Goal: Obtain resource: Download file/media

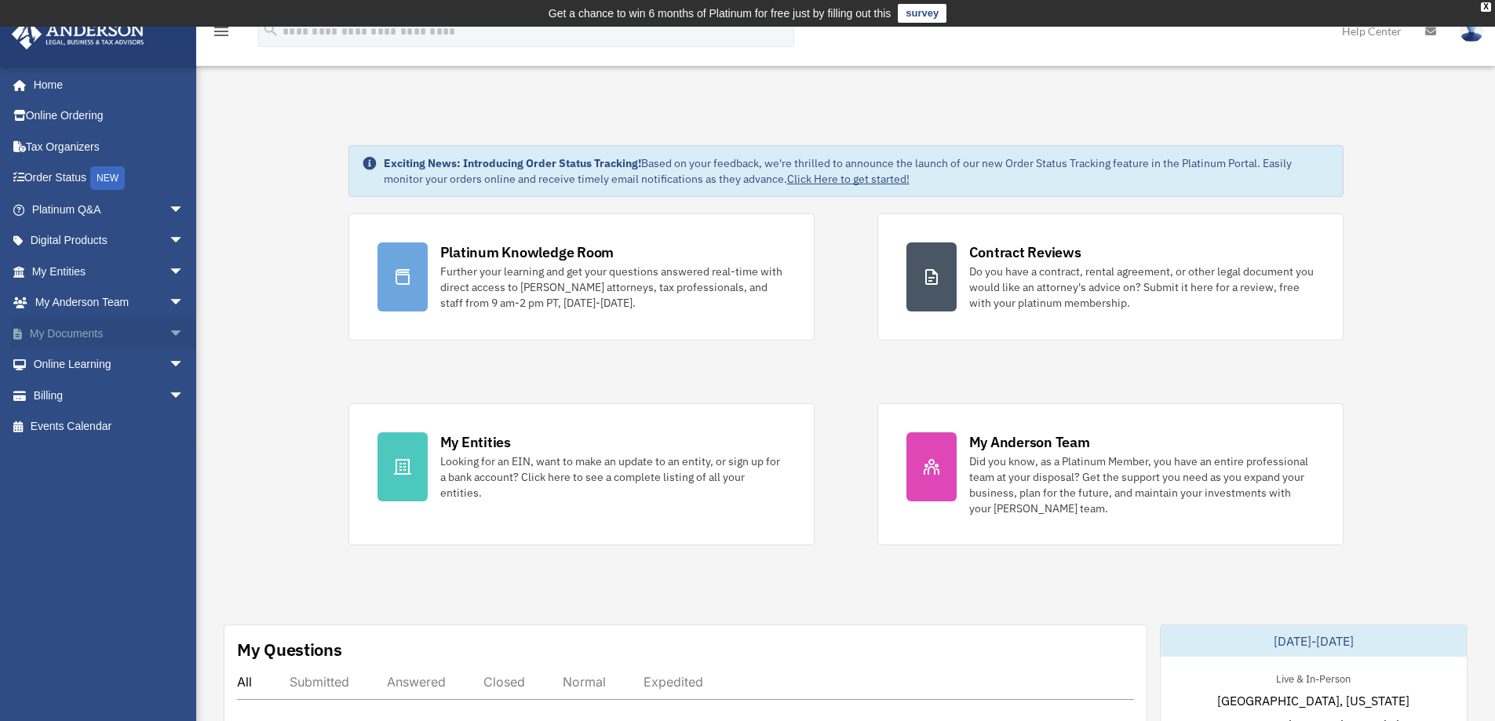
click at [109, 335] on link "My Documents arrow_drop_down" at bounding box center [109, 333] width 197 height 31
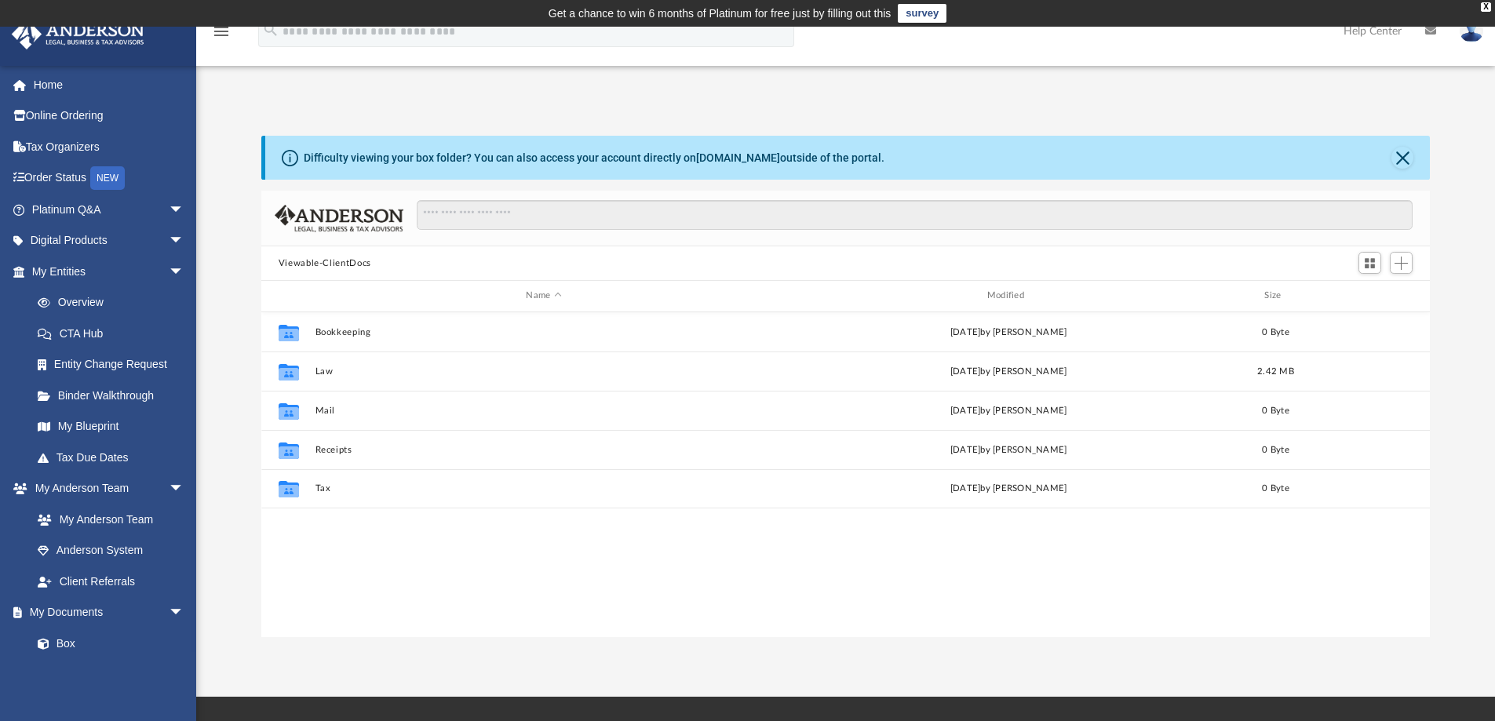
scroll to position [345, 1157]
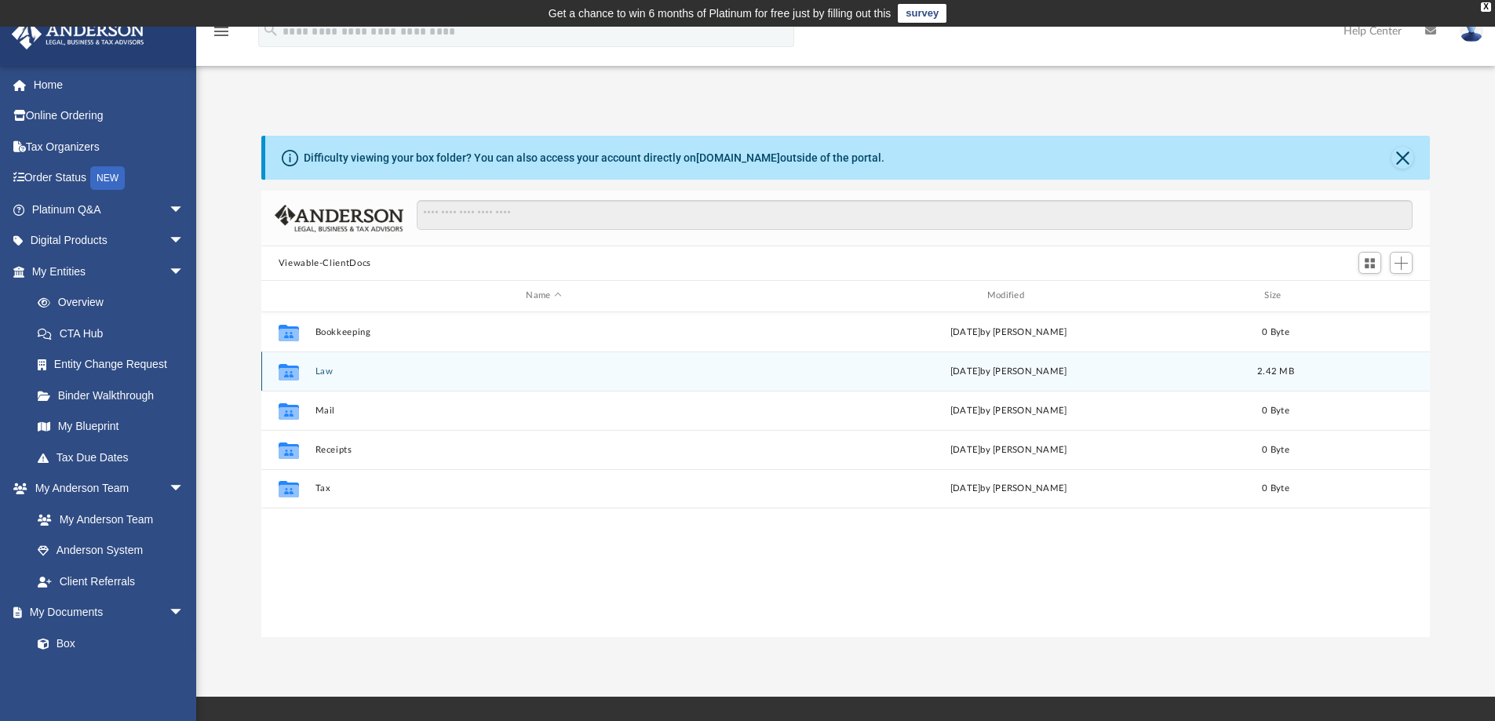
click at [318, 371] on button "Law" at bounding box center [544, 372] width 458 height 10
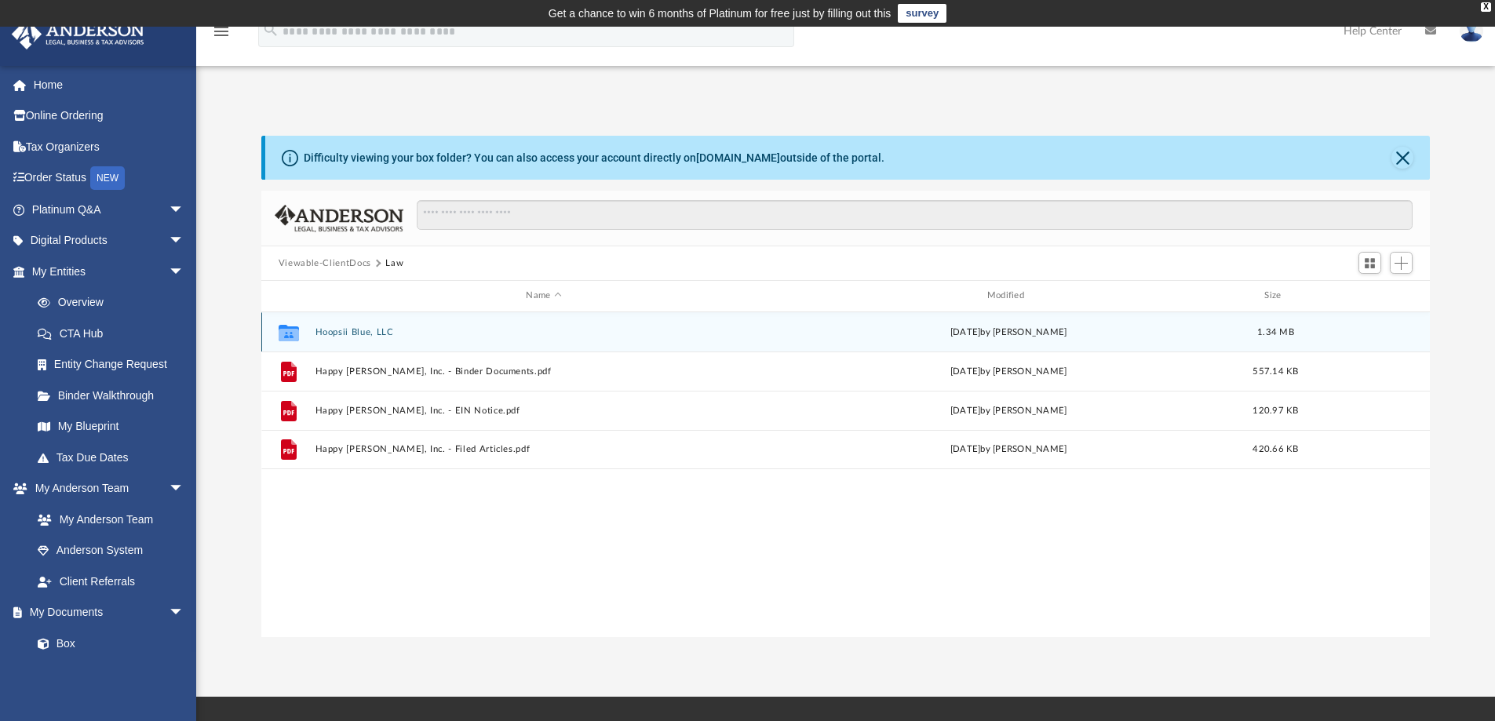
click at [336, 332] on button "Hoopsii Blue, LLC" at bounding box center [544, 332] width 458 height 10
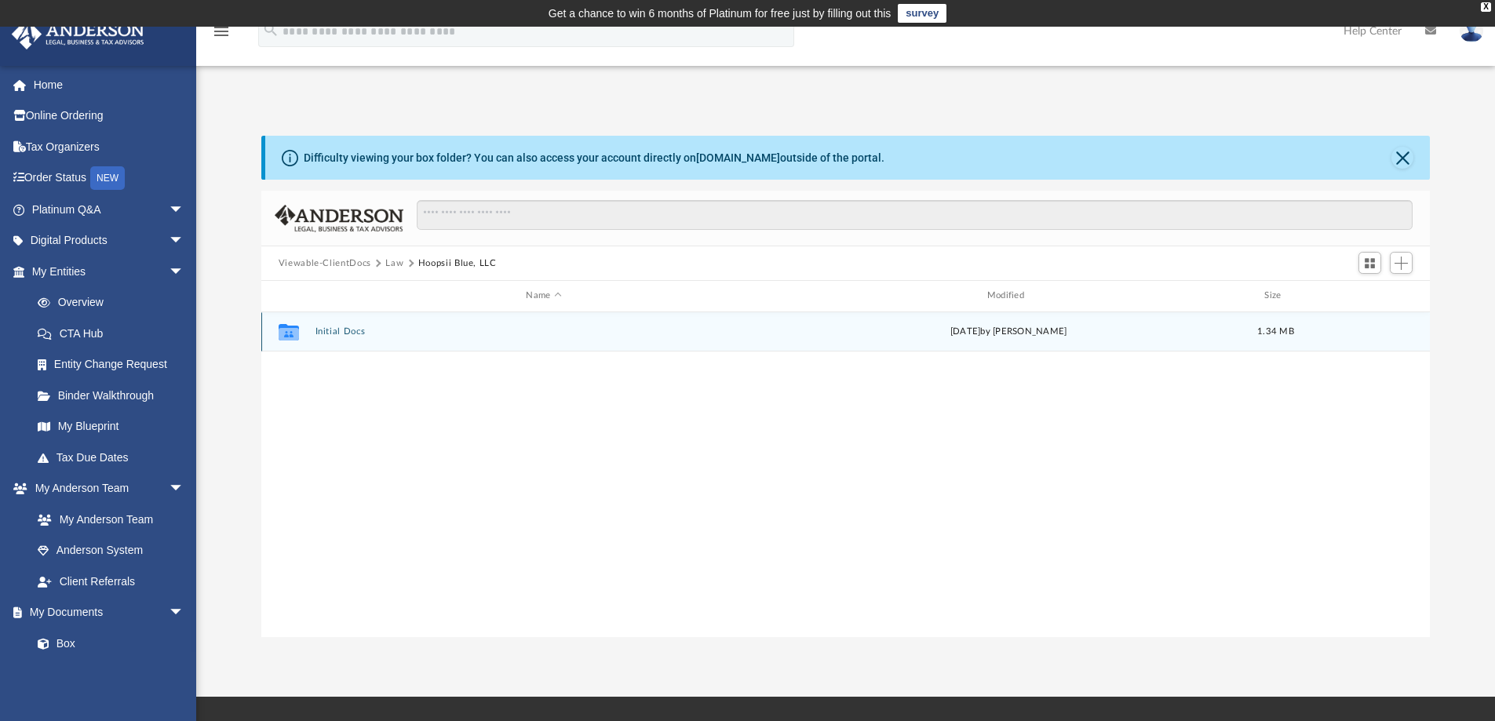
click at [339, 330] on button "Initial Docs" at bounding box center [544, 332] width 458 height 10
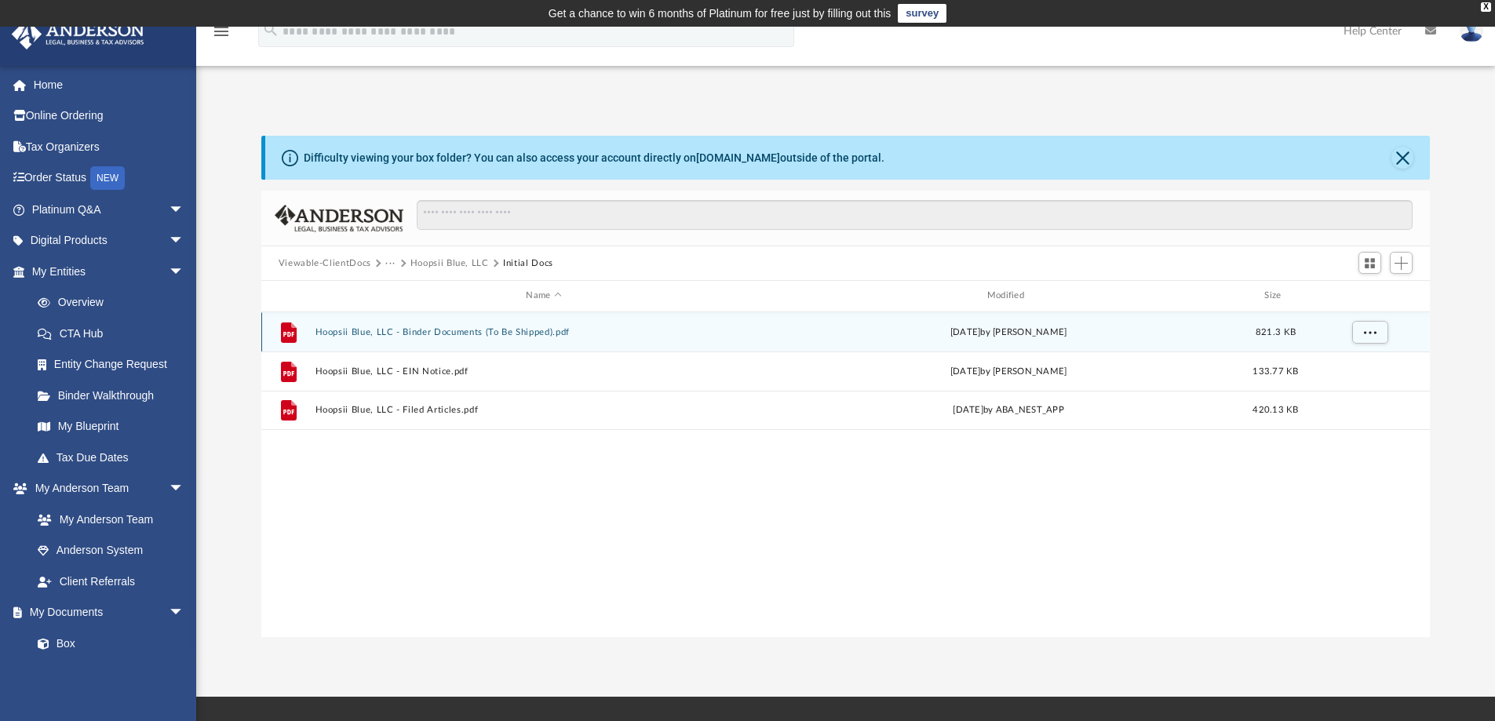
click at [344, 341] on div "File Hoopsii Blue, LLC - Binder Documents (To Be Shipped).pdf [DATE] by [PERSON…" at bounding box center [846, 331] width 1170 height 39
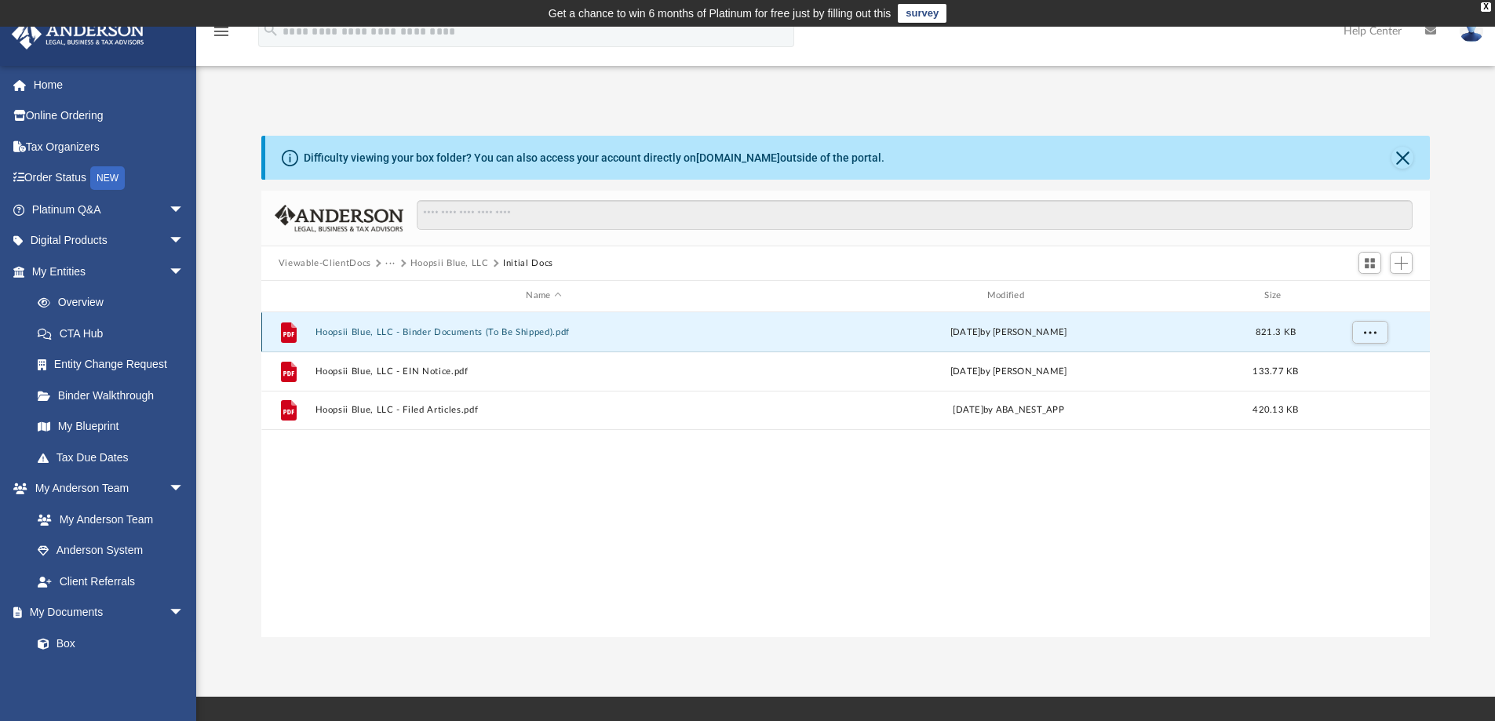
click at [345, 333] on button "Hoopsii Blue, LLC - Binder Documents (To Be Shipped).pdf" at bounding box center [544, 332] width 458 height 10
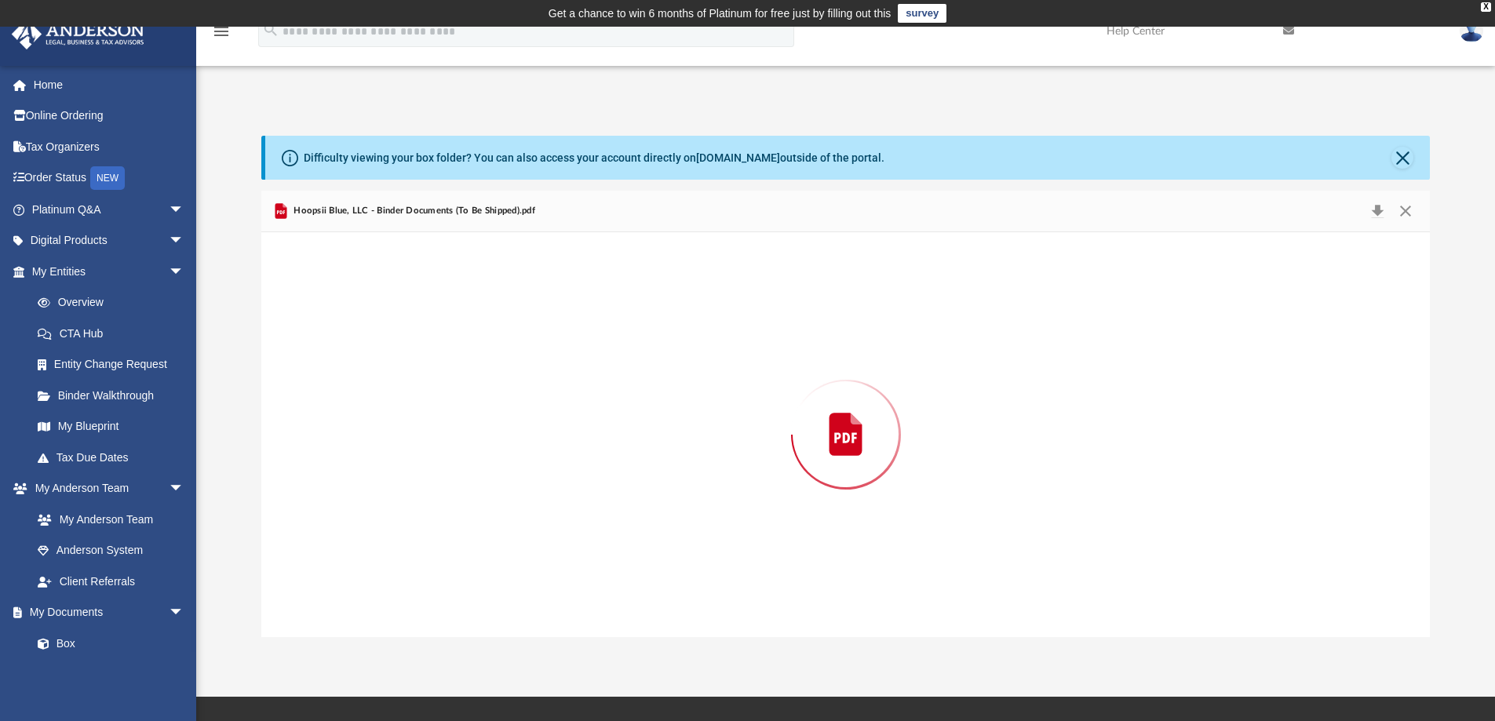
click at [345, 333] on div "Preview" at bounding box center [846, 434] width 1170 height 405
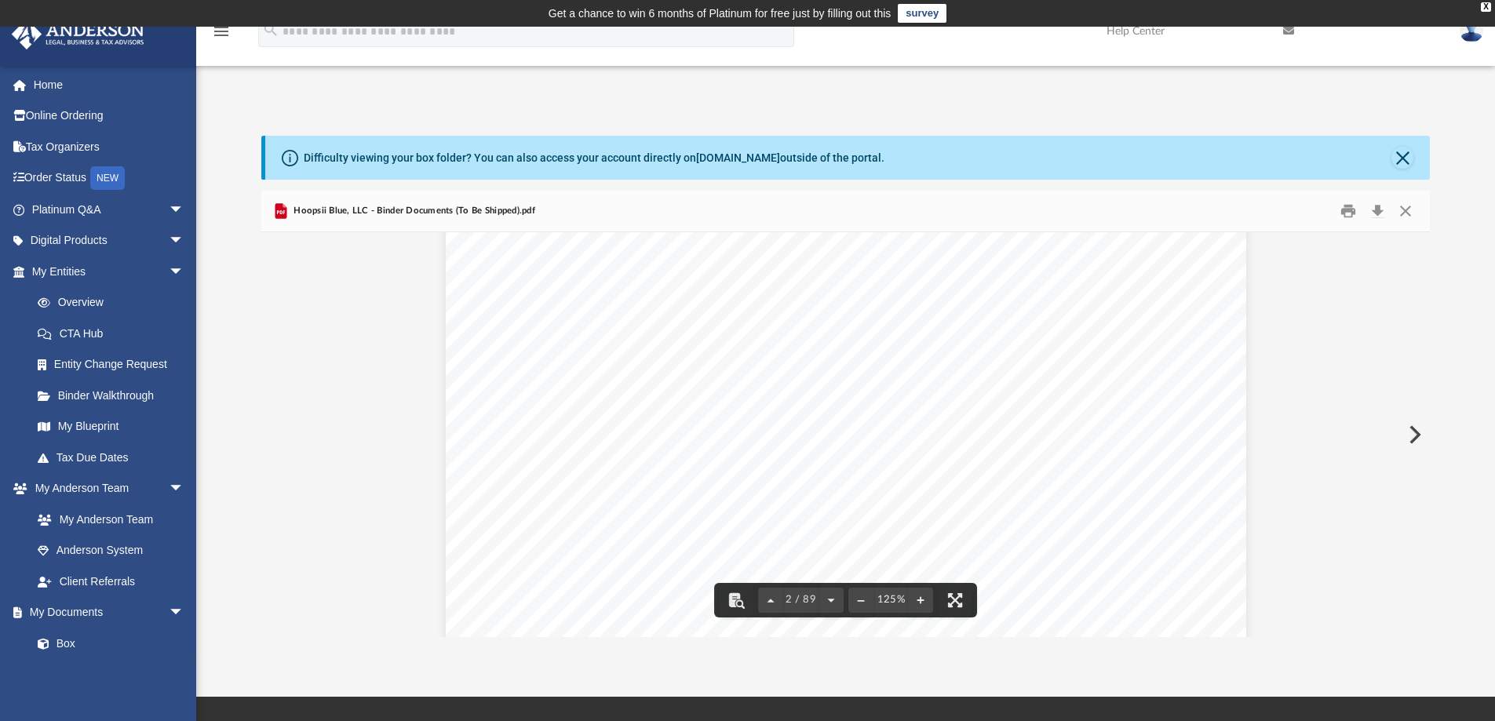
scroll to position [1824, 0]
drag, startPoint x: 827, startPoint y: 370, endPoint x: 834, endPoint y: 464, distance: 94.5
